Goal: Task Accomplishment & Management: Use online tool/utility

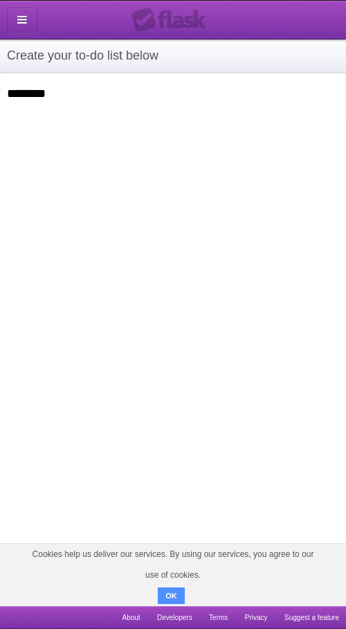
click input "**********" at bounding box center [0, 0] width 0 height 0
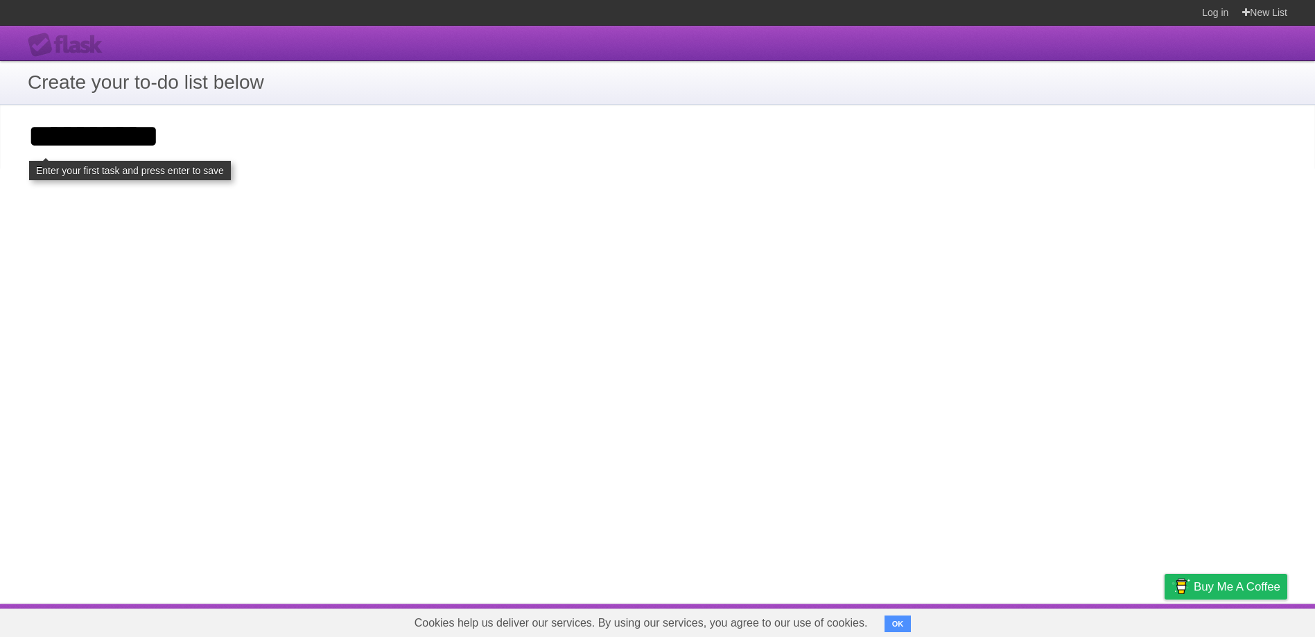
type input "**********"
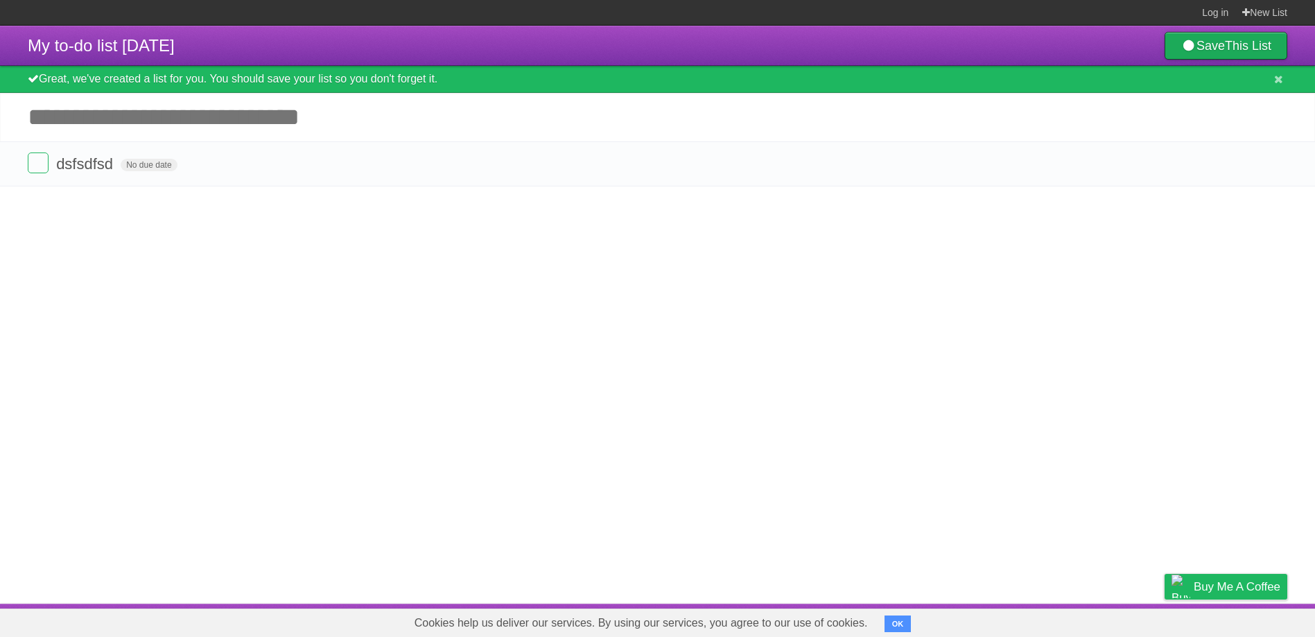
click at [1213, 46] on link "Save This List" at bounding box center [1225, 46] width 123 height 28
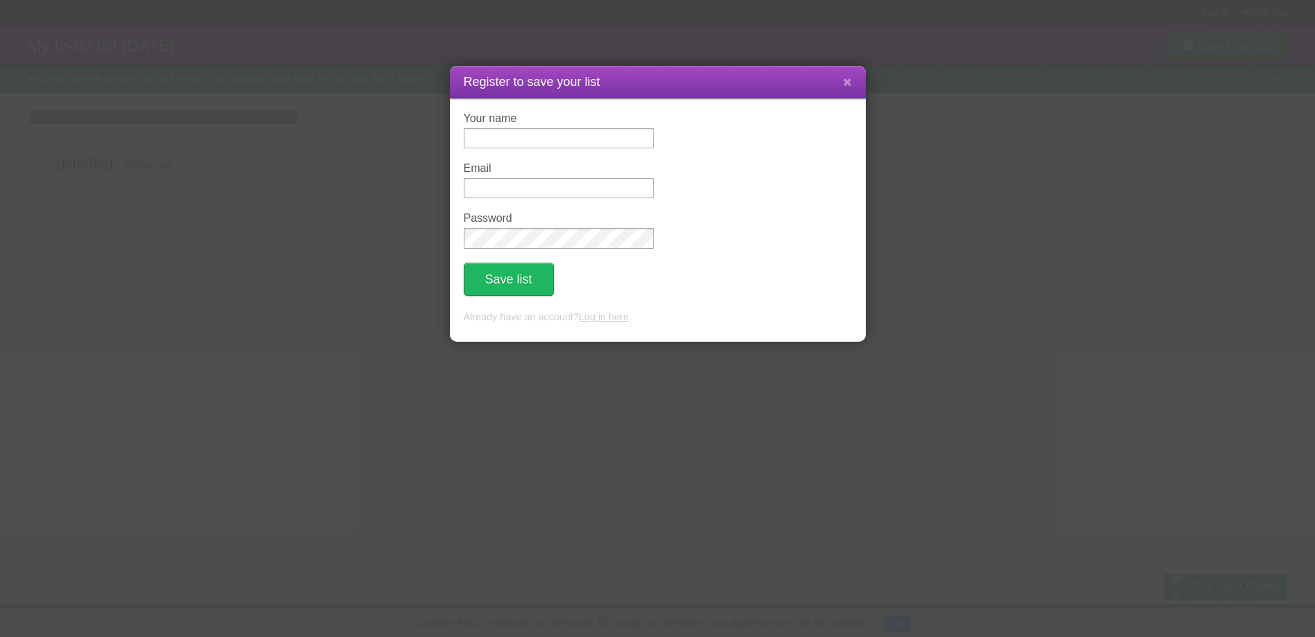
click at [843, 82] on icon at bounding box center [847, 82] width 9 height 12
